Goal: Use online tool/utility: Utilize a website feature to perform a specific function

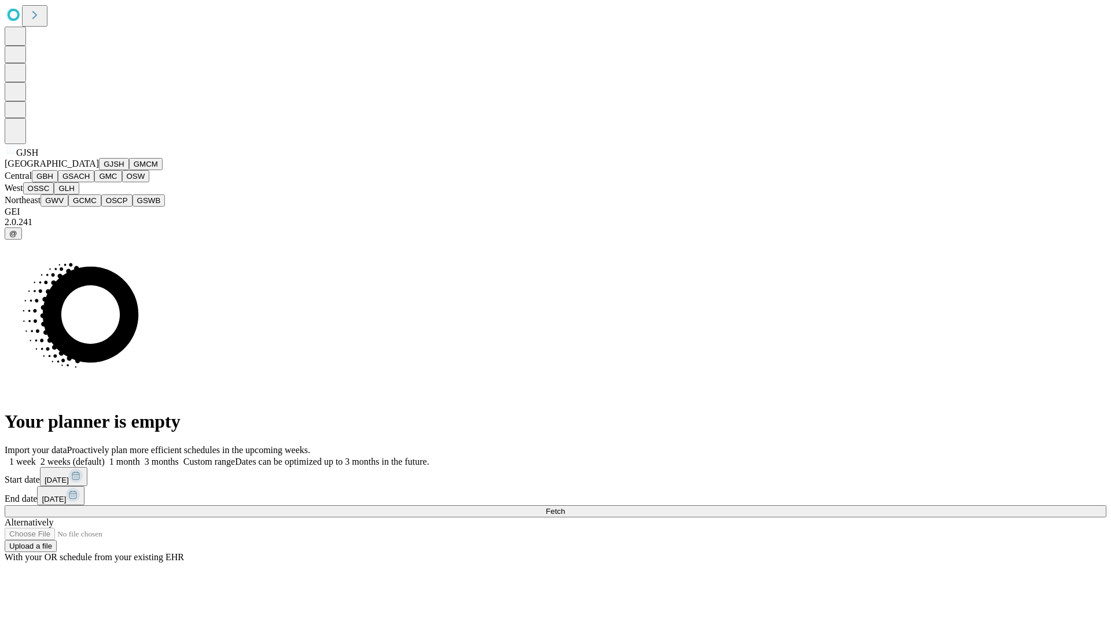
click at [99, 170] on button "GJSH" at bounding box center [114, 164] width 30 height 12
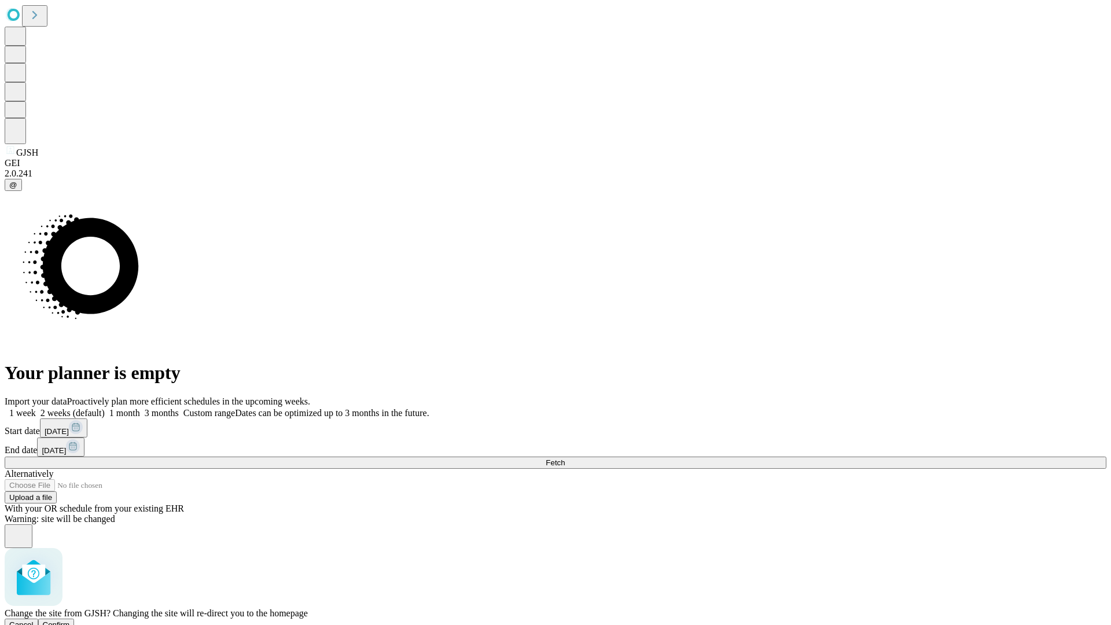
click at [70, 620] on span "Confirm" at bounding box center [56, 624] width 27 height 9
click at [140, 408] on label "1 month" at bounding box center [122, 413] width 35 height 10
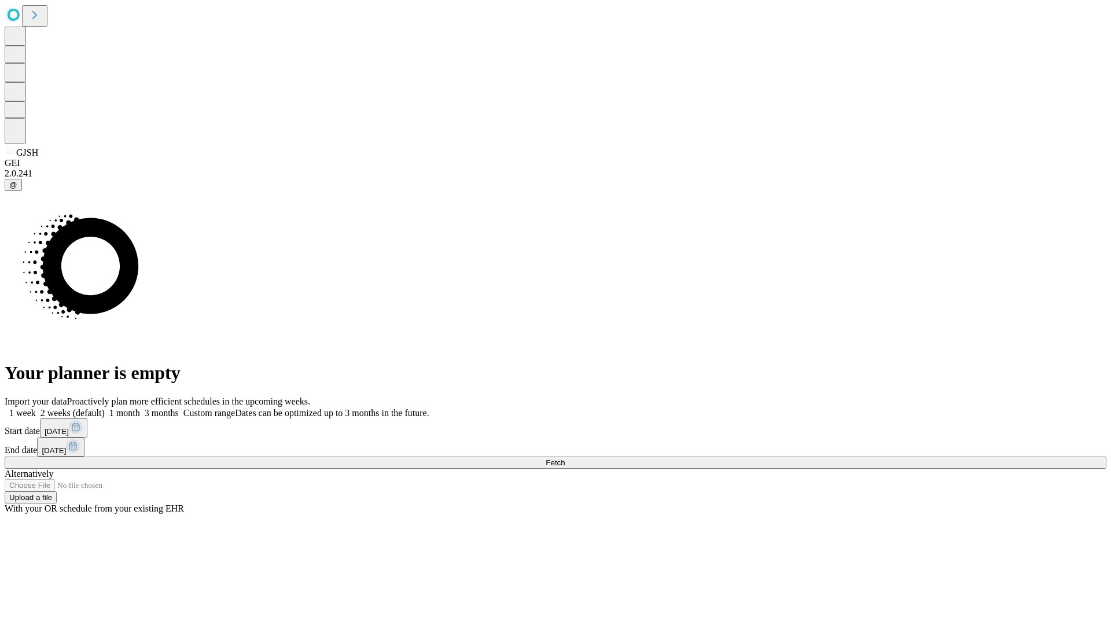
click at [565, 458] on span "Fetch" at bounding box center [555, 462] width 19 height 9
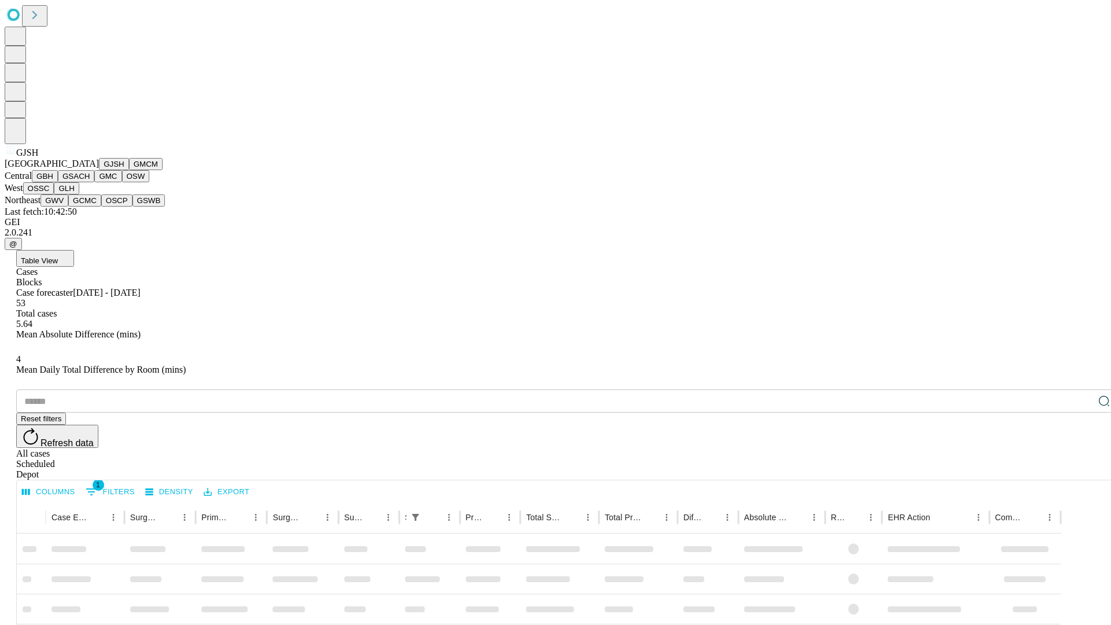
click at [129, 170] on button "GMCM" at bounding box center [146, 164] width 34 height 12
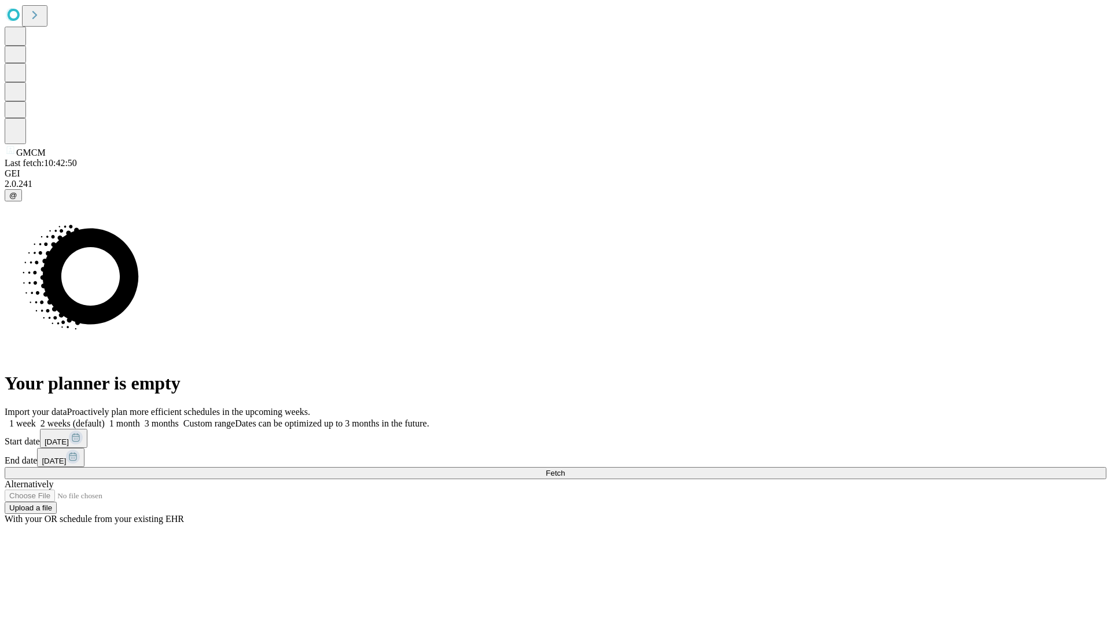
click at [140, 418] on label "1 month" at bounding box center [122, 423] width 35 height 10
click at [565, 469] on span "Fetch" at bounding box center [555, 473] width 19 height 9
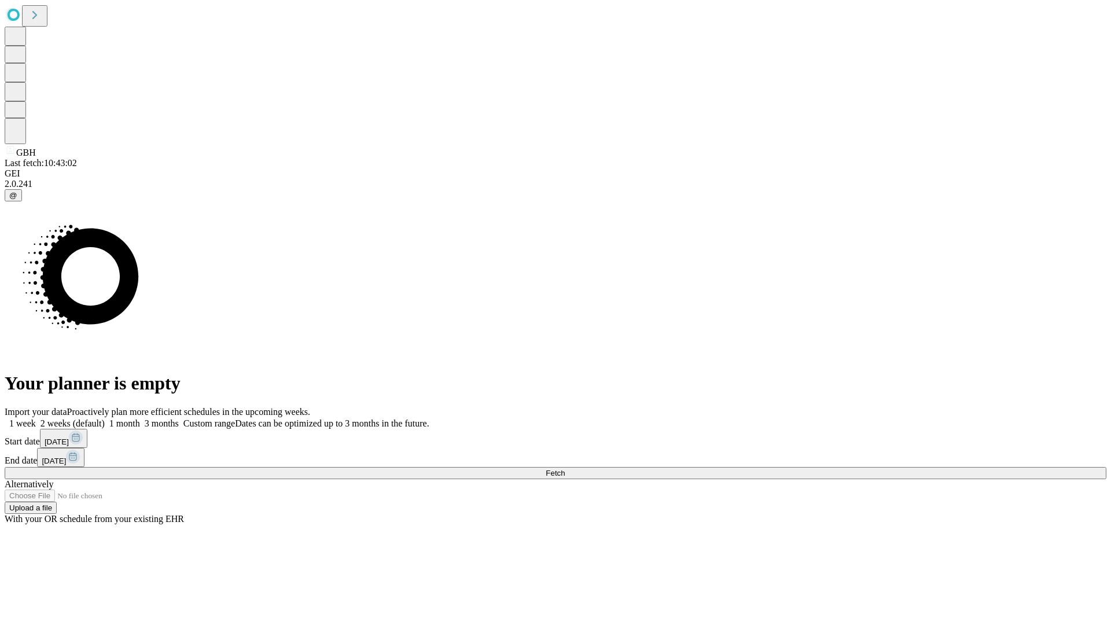
click at [565, 469] on span "Fetch" at bounding box center [555, 473] width 19 height 9
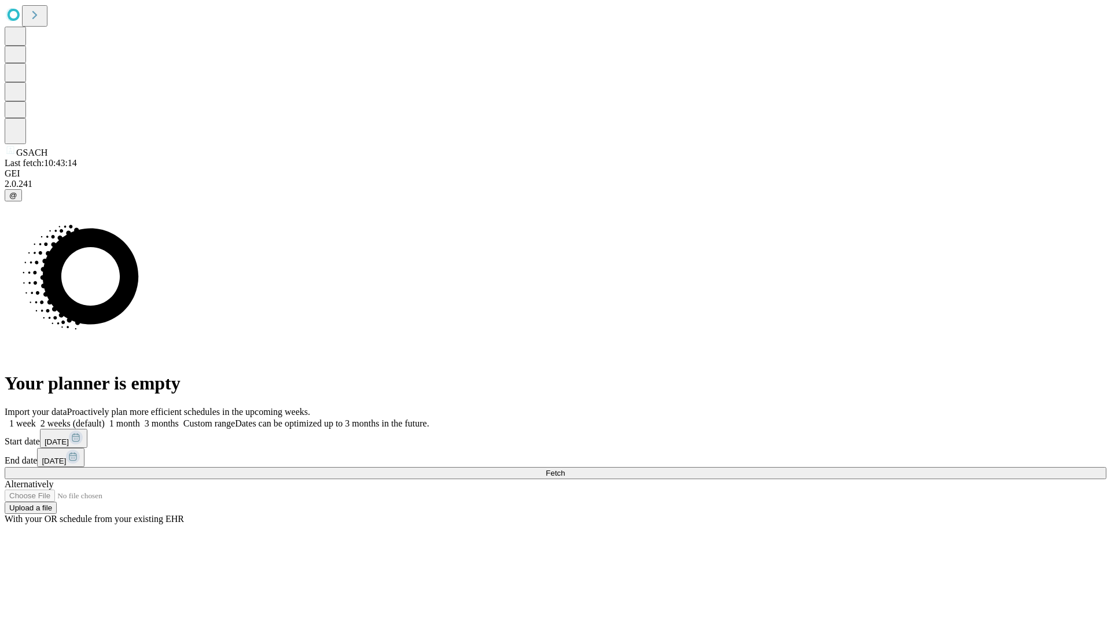
click at [140, 418] on label "1 month" at bounding box center [122, 423] width 35 height 10
click at [565, 469] on span "Fetch" at bounding box center [555, 473] width 19 height 9
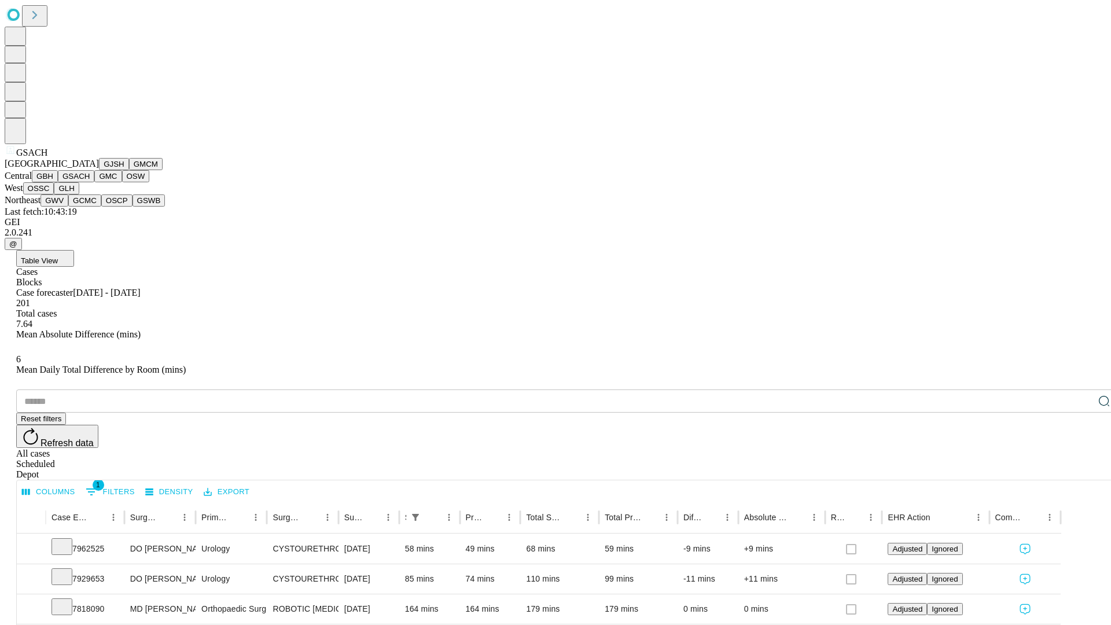
click at [94, 182] on button "GMC" at bounding box center [107, 176] width 27 height 12
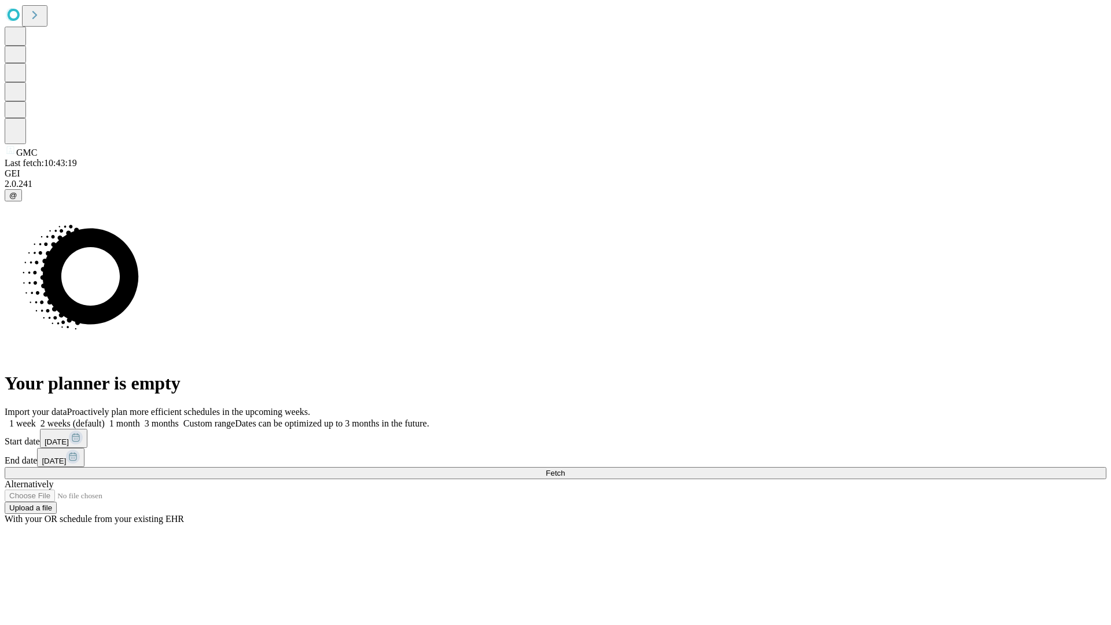
click at [140, 418] on label "1 month" at bounding box center [122, 423] width 35 height 10
click at [565, 469] on span "Fetch" at bounding box center [555, 473] width 19 height 9
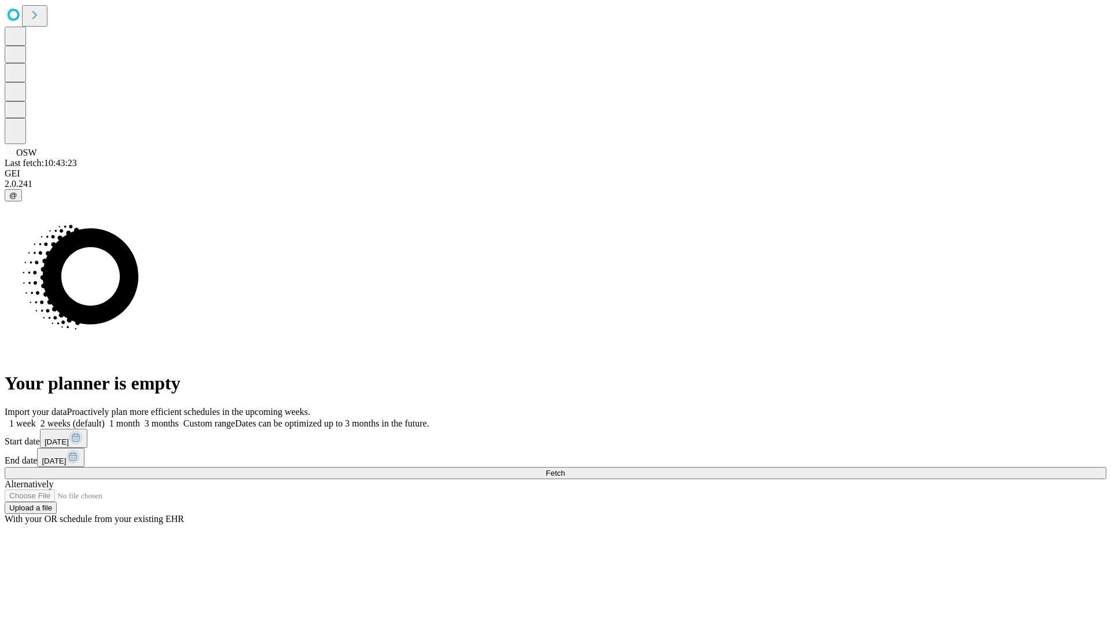
click at [140, 418] on label "1 month" at bounding box center [122, 423] width 35 height 10
click at [565, 469] on span "Fetch" at bounding box center [555, 473] width 19 height 9
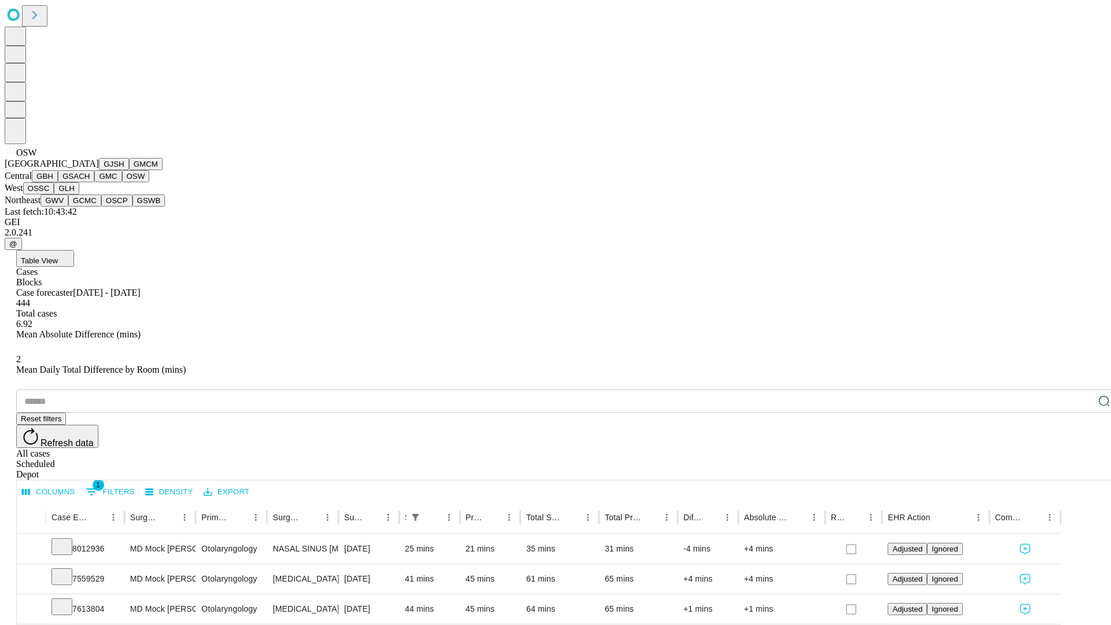
click at [54, 194] on button "OSSC" at bounding box center [38, 188] width 31 height 12
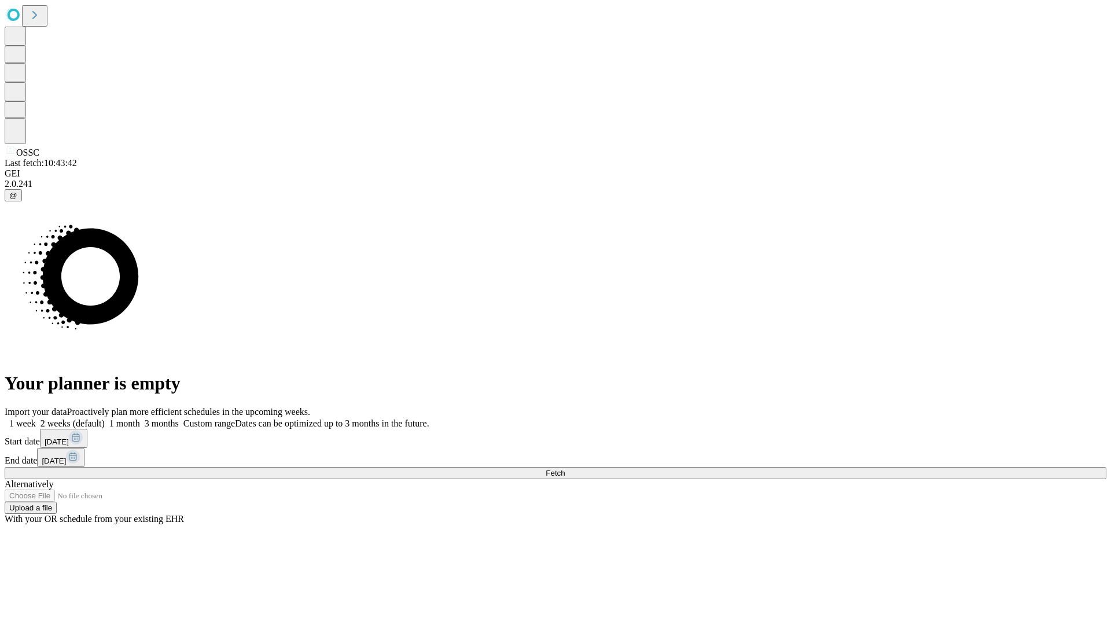
click at [140, 418] on label "1 month" at bounding box center [122, 423] width 35 height 10
click at [565, 469] on span "Fetch" at bounding box center [555, 473] width 19 height 9
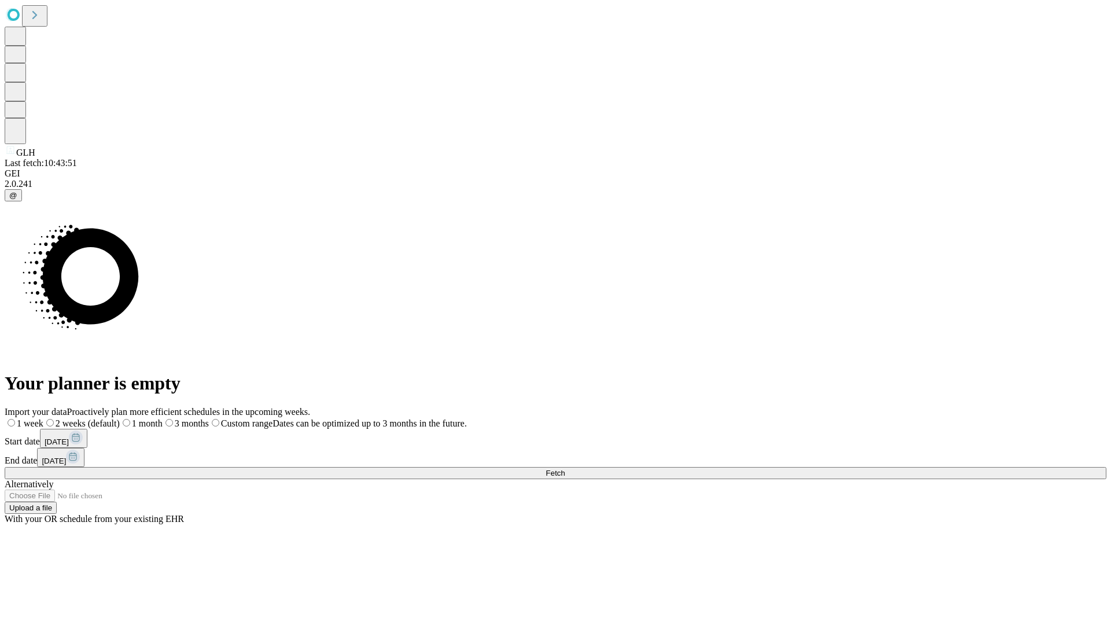
click at [163, 418] on label "1 month" at bounding box center [141, 423] width 43 height 10
click at [565, 469] on span "Fetch" at bounding box center [555, 473] width 19 height 9
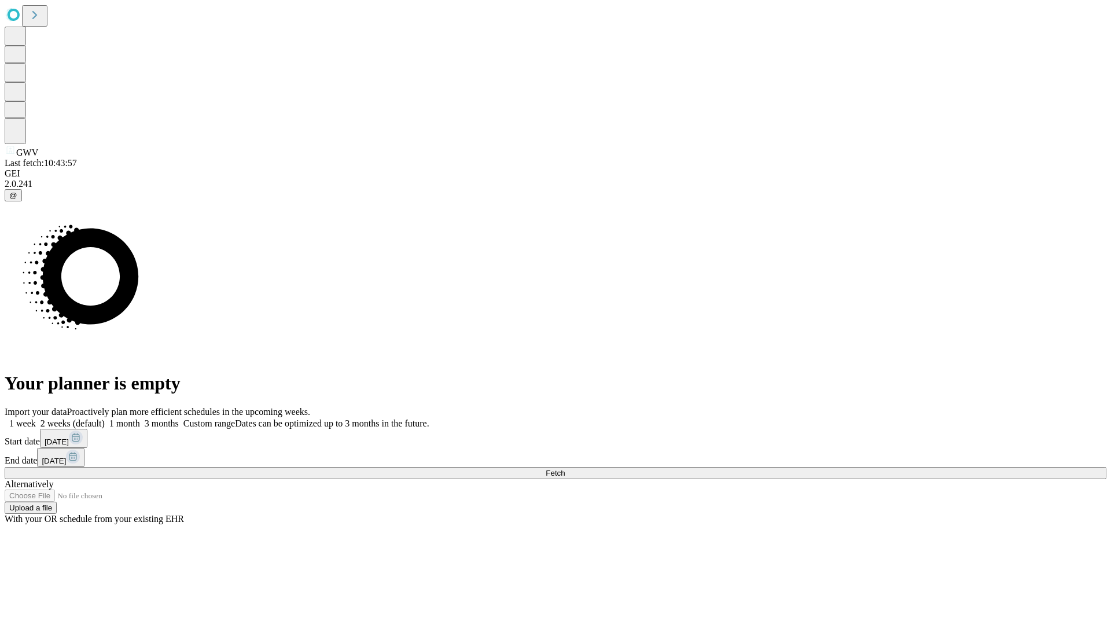
click at [140, 418] on label "1 month" at bounding box center [122, 423] width 35 height 10
click at [565, 469] on span "Fetch" at bounding box center [555, 473] width 19 height 9
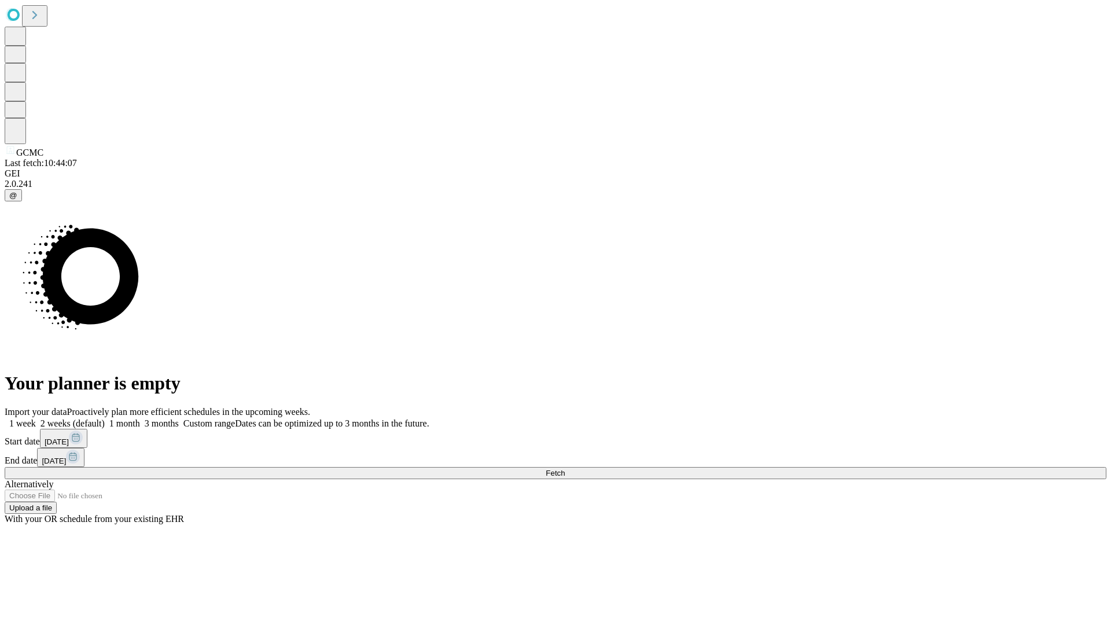
click at [140, 418] on label "1 month" at bounding box center [122, 423] width 35 height 10
click at [565, 469] on span "Fetch" at bounding box center [555, 473] width 19 height 9
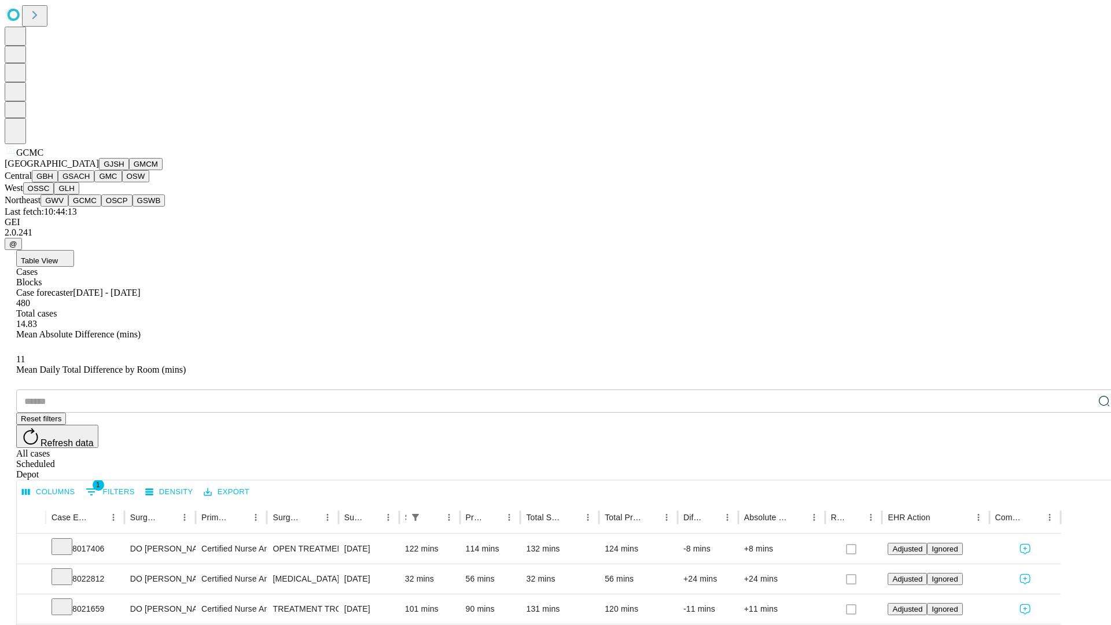
click at [101, 207] on button "OSCP" at bounding box center [116, 200] width 31 height 12
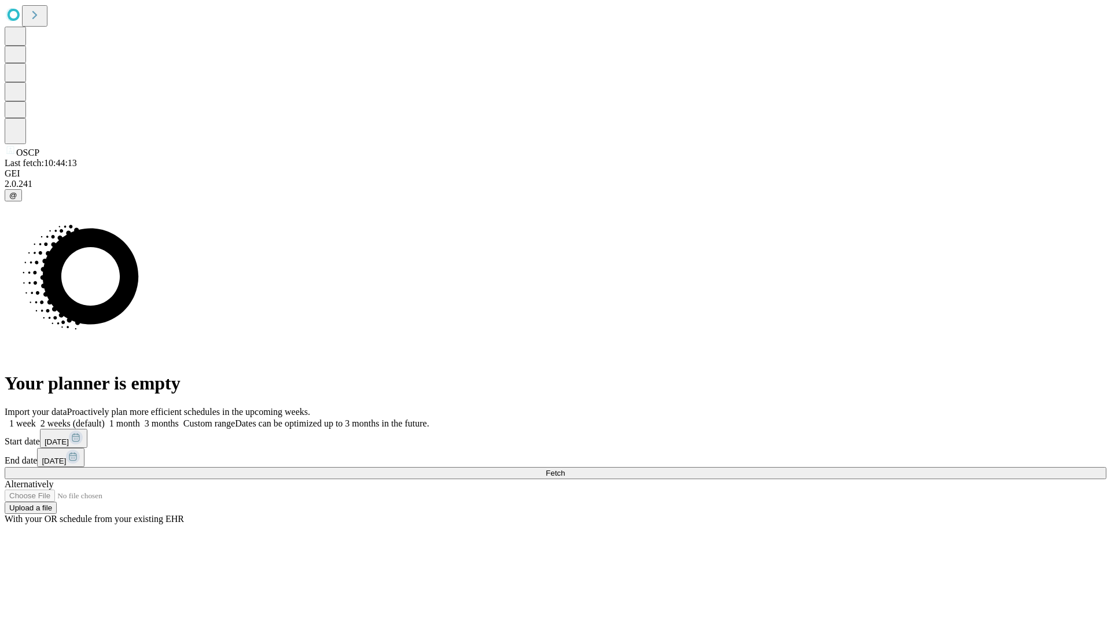
click at [140, 418] on label "1 month" at bounding box center [122, 423] width 35 height 10
click at [565, 469] on span "Fetch" at bounding box center [555, 473] width 19 height 9
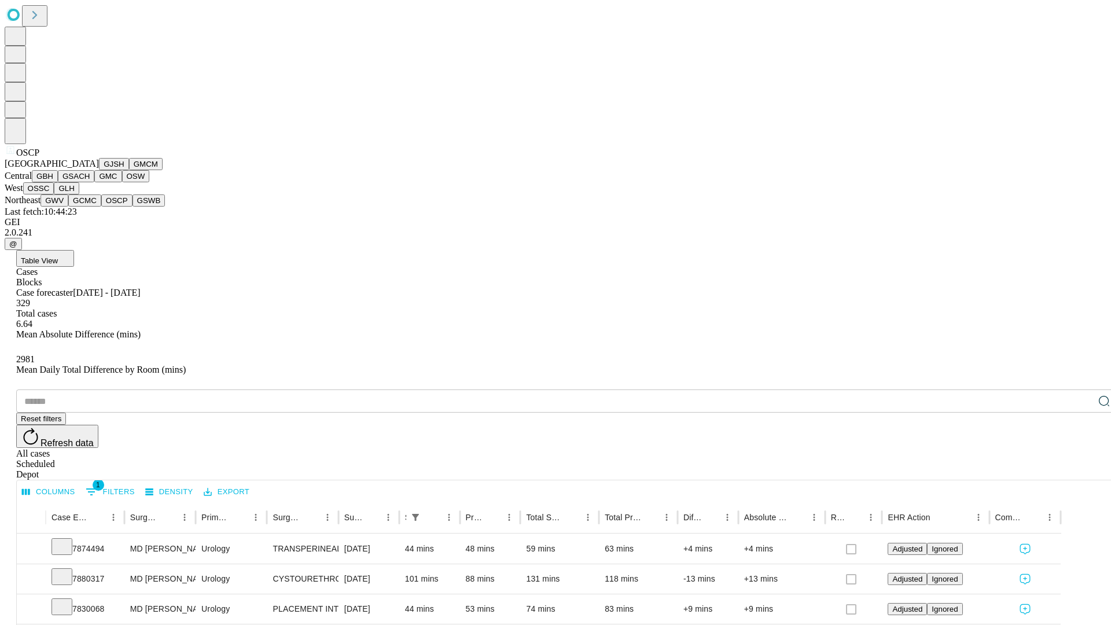
click at [133, 207] on button "GSWB" at bounding box center [149, 200] width 33 height 12
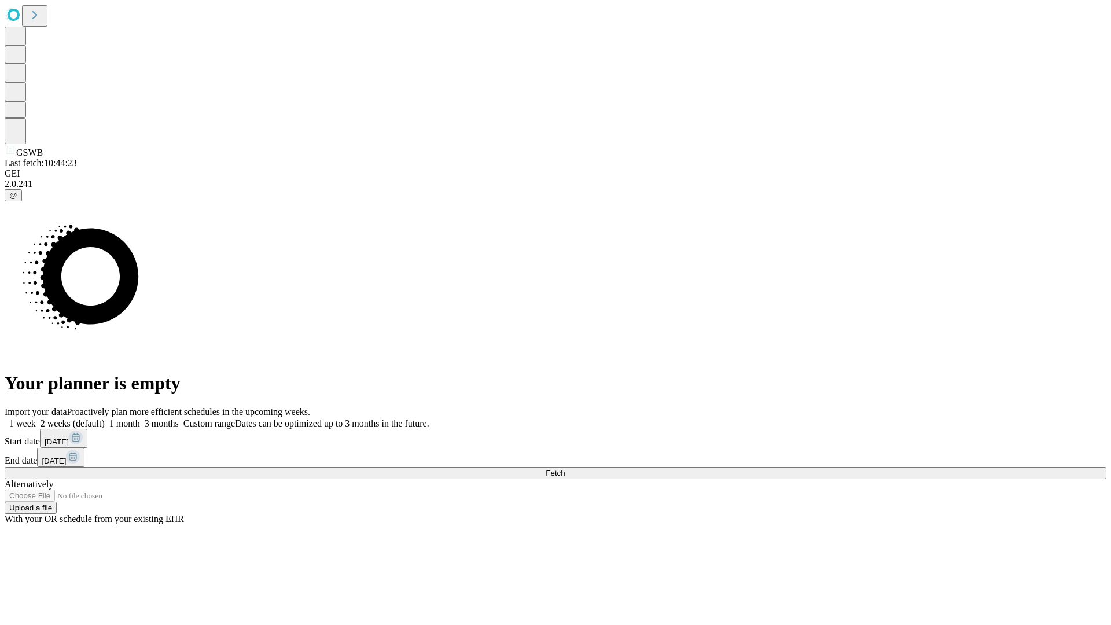
click at [140, 418] on label "1 month" at bounding box center [122, 423] width 35 height 10
click at [565, 469] on span "Fetch" at bounding box center [555, 473] width 19 height 9
